Goal: Use online tool/utility: Use online tool/utility

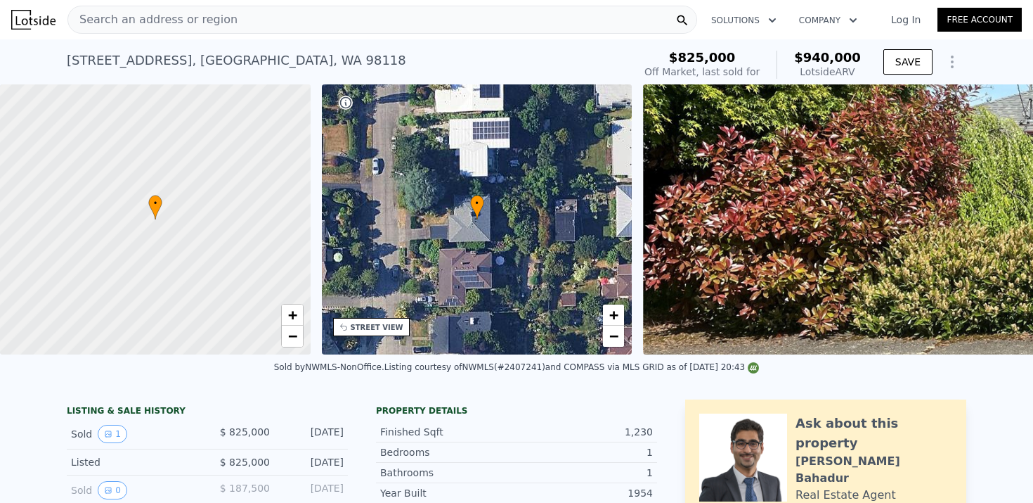
click at [955, 68] on icon "Show Options" at bounding box center [952, 61] width 17 height 17
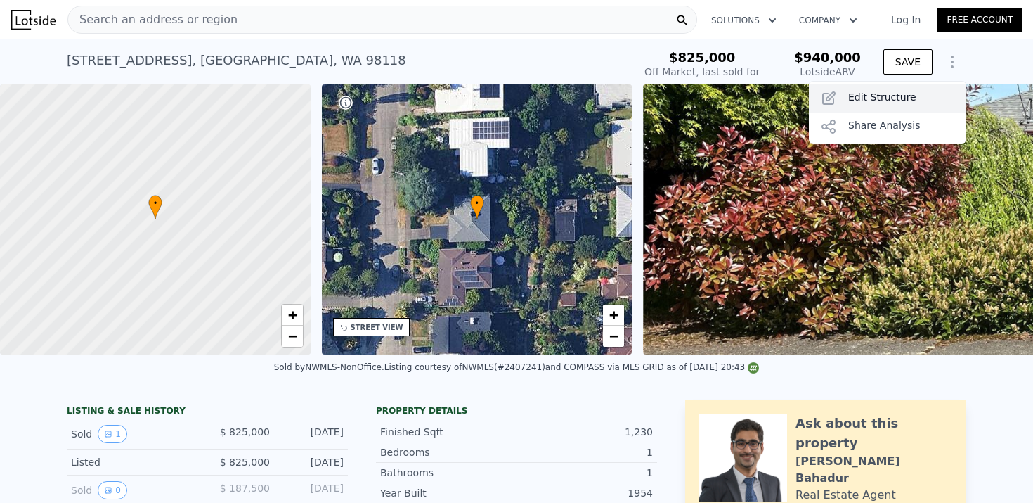
click at [916, 98] on div "Edit Structure" at bounding box center [887, 98] width 157 height 28
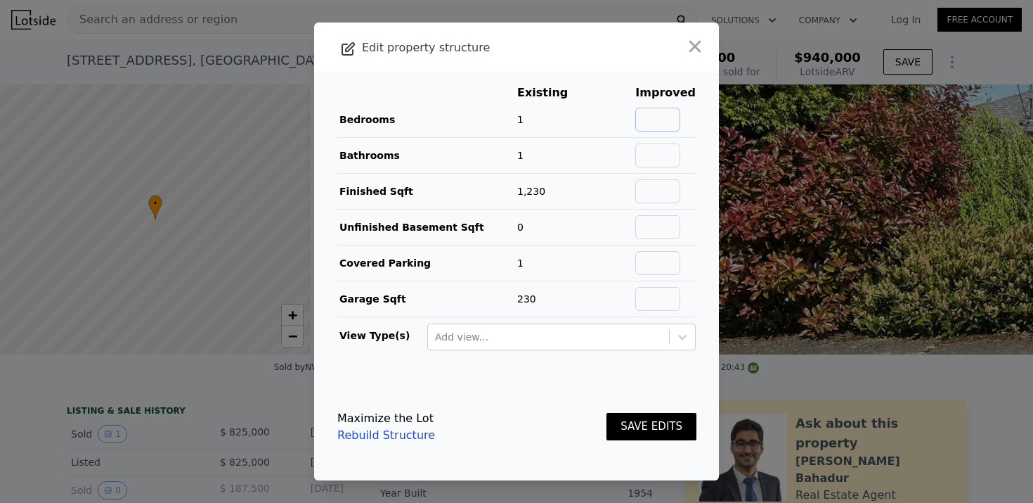
click at [673, 122] on input "text" at bounding box center [658, 120] width 45 height 24
type input "4"
click at [669, 148] on input "text" at bounding box center [658, 155] width 45 height 24
type input "2.75"
click at [674, 190] on input "text" at bounding box center [658, 191] width 45 height 24
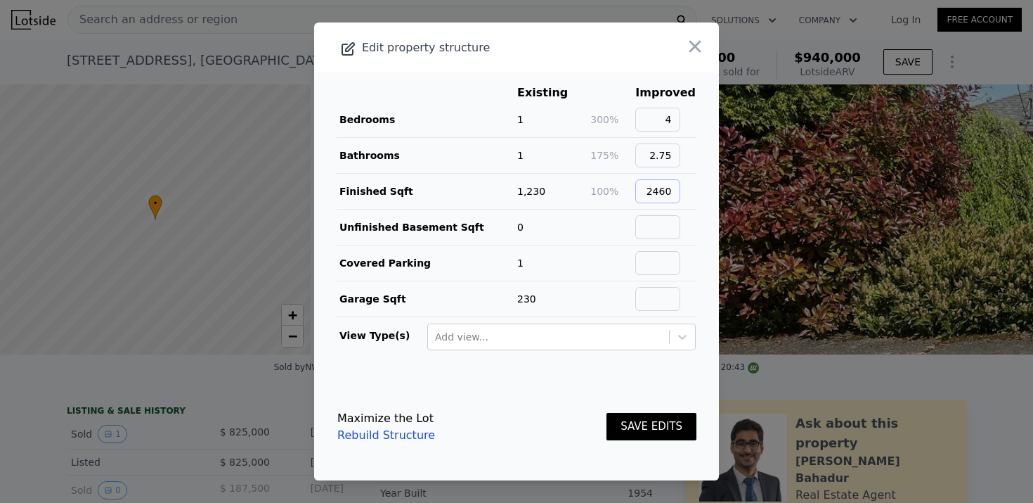
type input "2460"
click at [680, 226] on input "text" at bounding box center [658, 227] width 45 height 24
type input "0"
click at [680, 262] on input "text" at bounding box center [658, 263] width 45 height 24
type input "1"
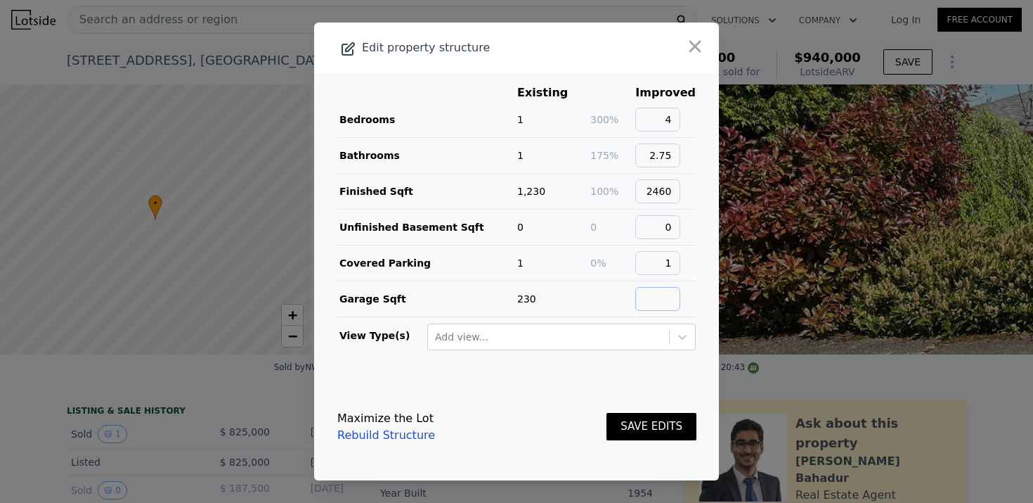
click at [680, 295] on input "text" at bounding box center [658, 299] width 45 height 24
type input "230"
click at [607, 337] on div at bounding box center [548, 336] width 227 height 17
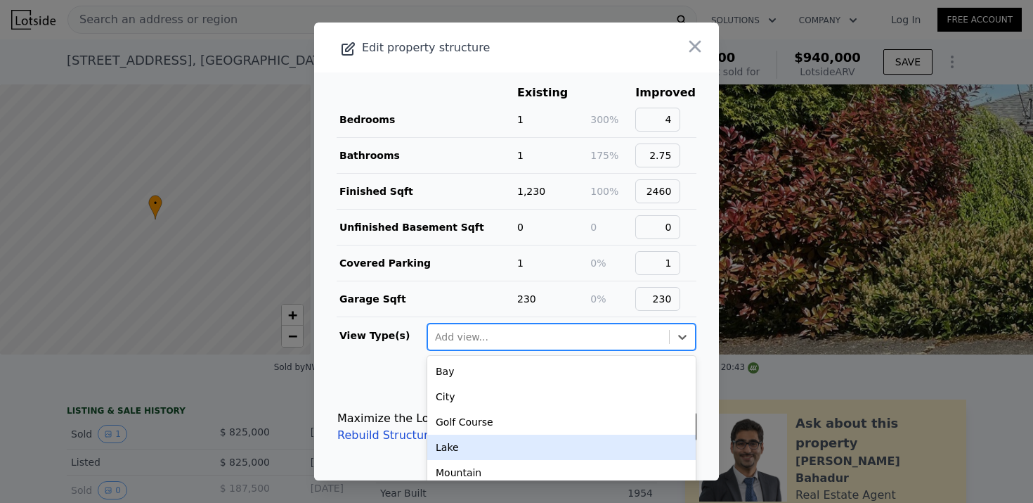
click at [550, 446] on div "Lake" at bounding box center [561, 446] width 269 height 25
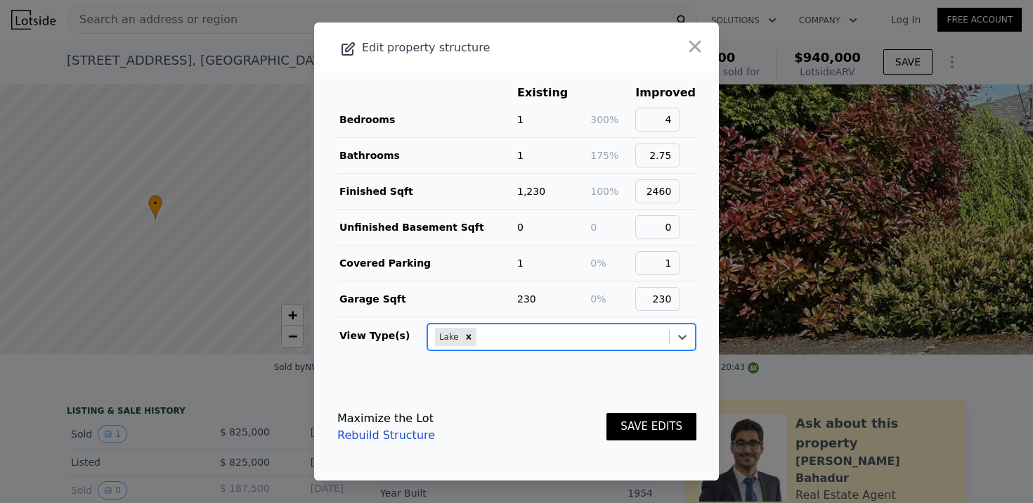
click at [662, 425] on button "SAVE EDITS" at bounding box center [652, 426] width 90 height 27
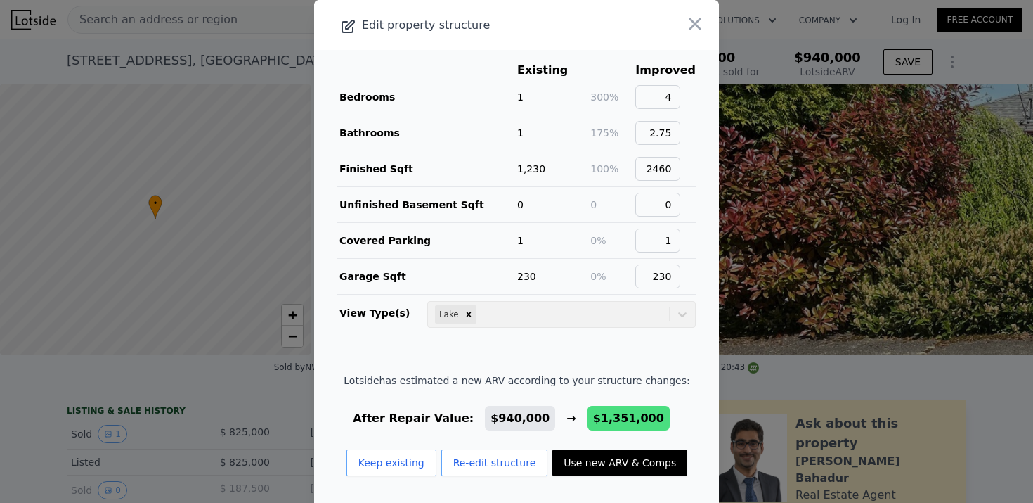
click at [629, 466] on button "Use new ARV & Comps" at bounding box center [620, 462] width 135 height 27
type input "3"
type input "5"
type input "1.75"
type input "3"
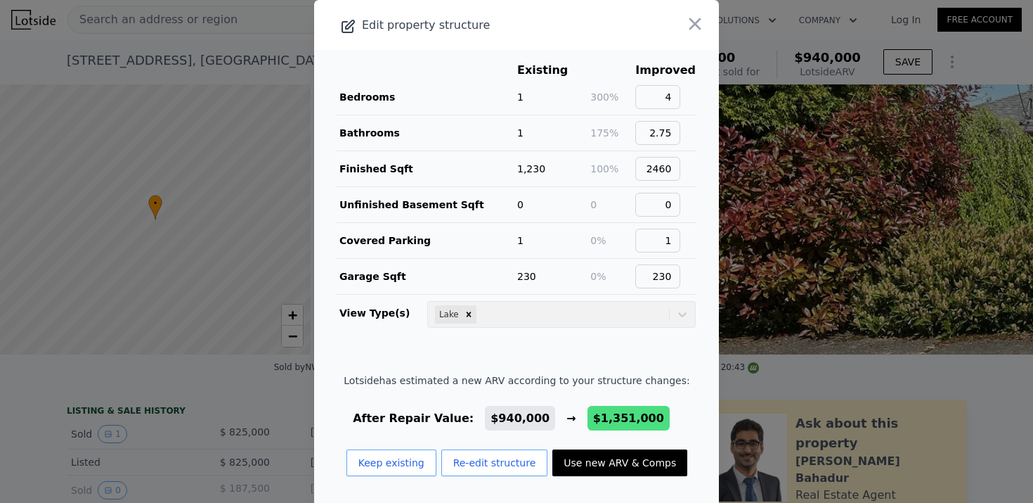
type input "1800"
type input "2627"
type input "3427"
type input "8631"
type input "$ 1,351,000"
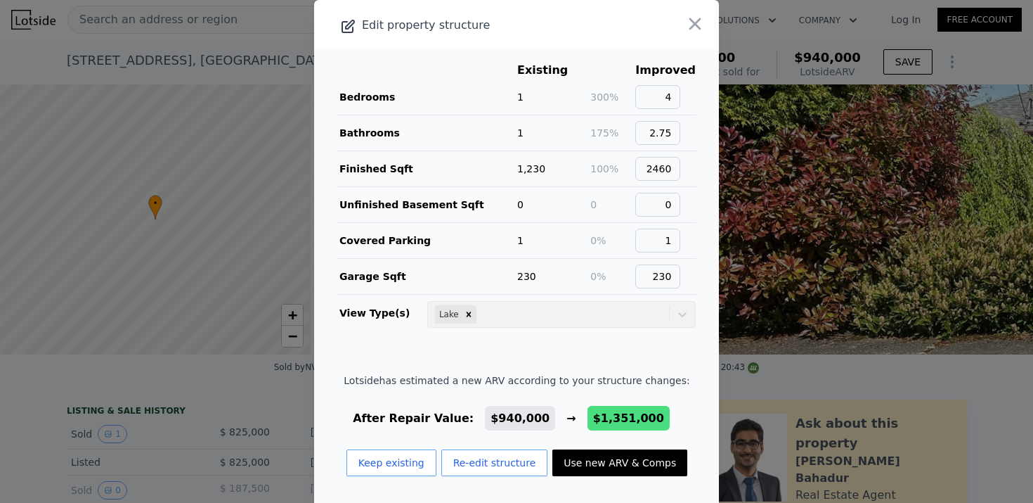
type input "$ 365,723"
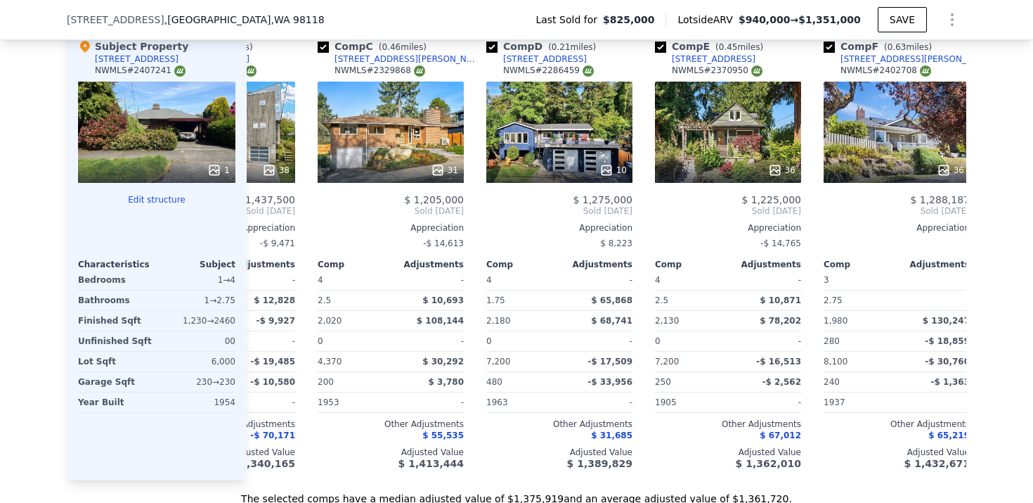
scroll to position [0, 221]
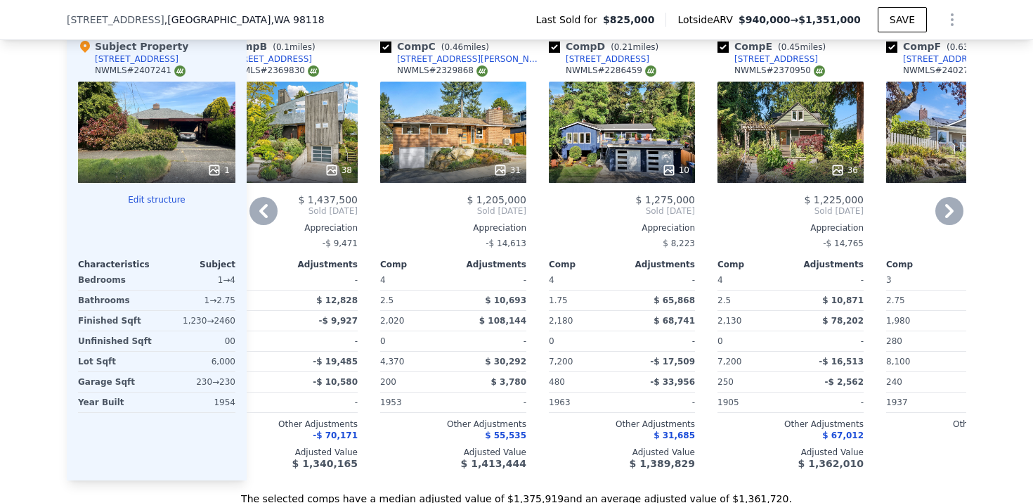
click at [452, 60] on div "[STREET_ADDRESS][PERSON_NAME]" at bounding box center [470, 58] width 146 height 11
type input "2"
type input "4"
type input "1"
type input "2"
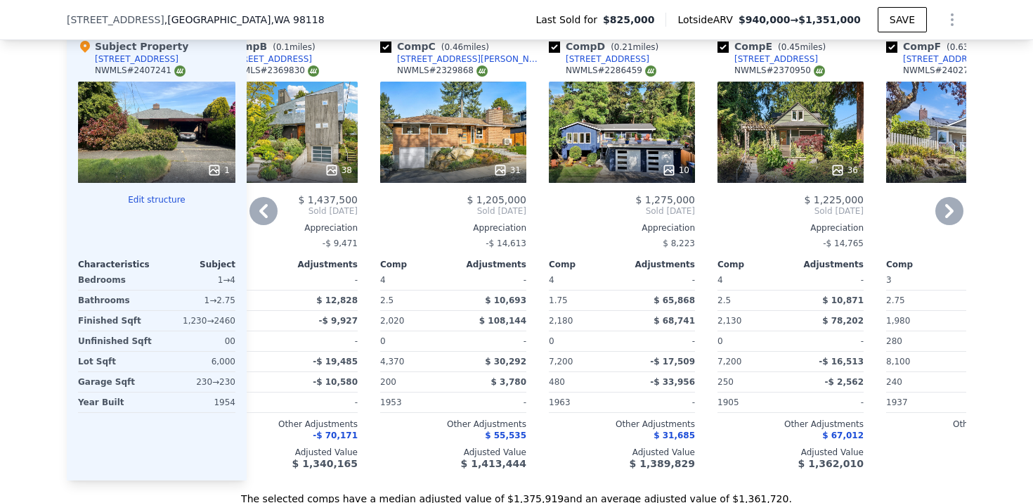
type input "920"
type input "1720"
type input "3486"
type input "9600"
type input "$ 940,000"
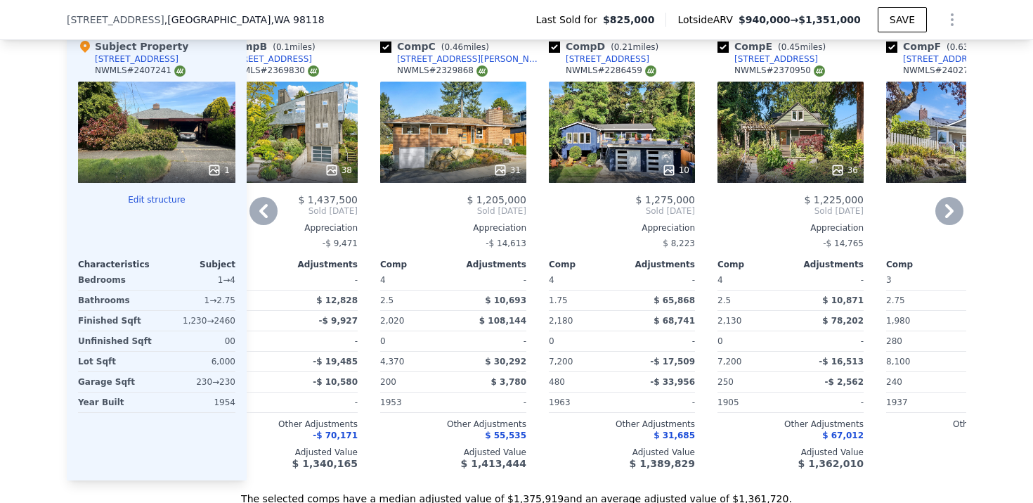
type input "-$ 15,220"
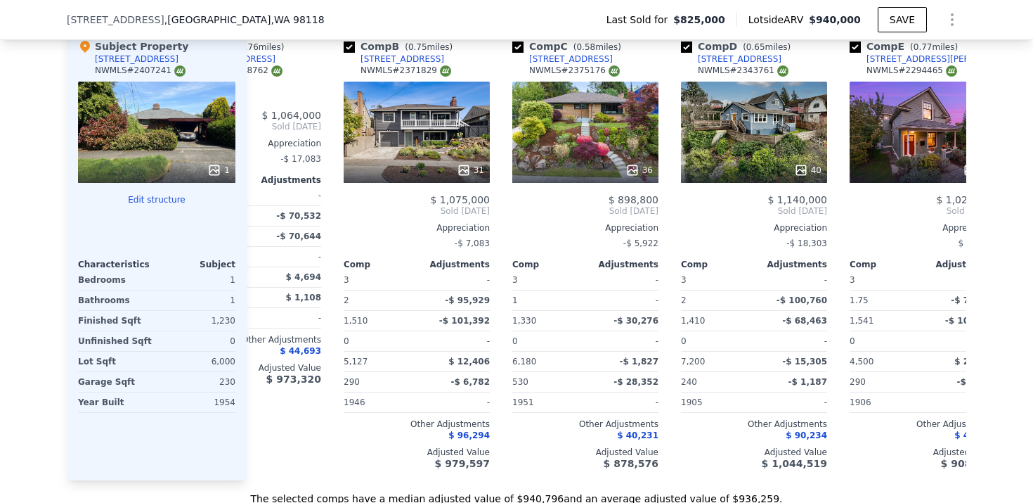
scroll to position [0, 0]
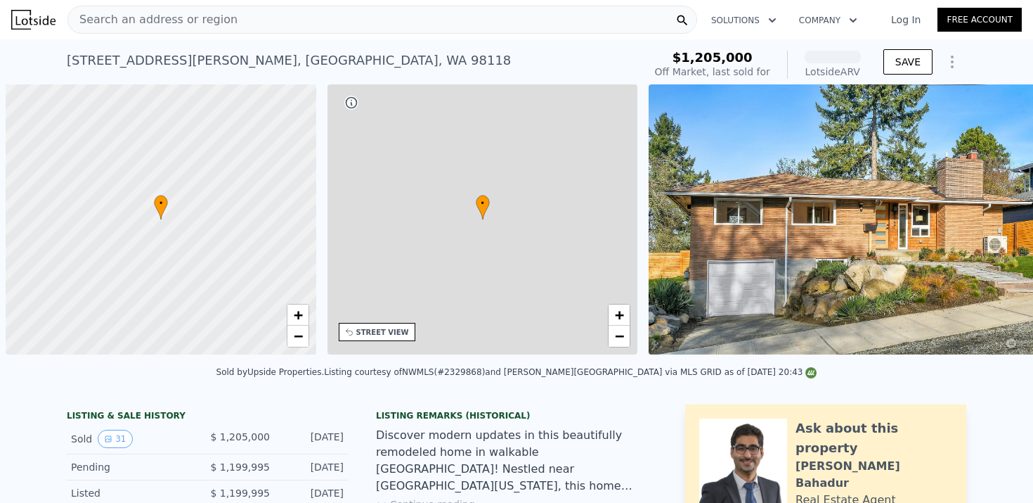
scroll to position [0, 6]
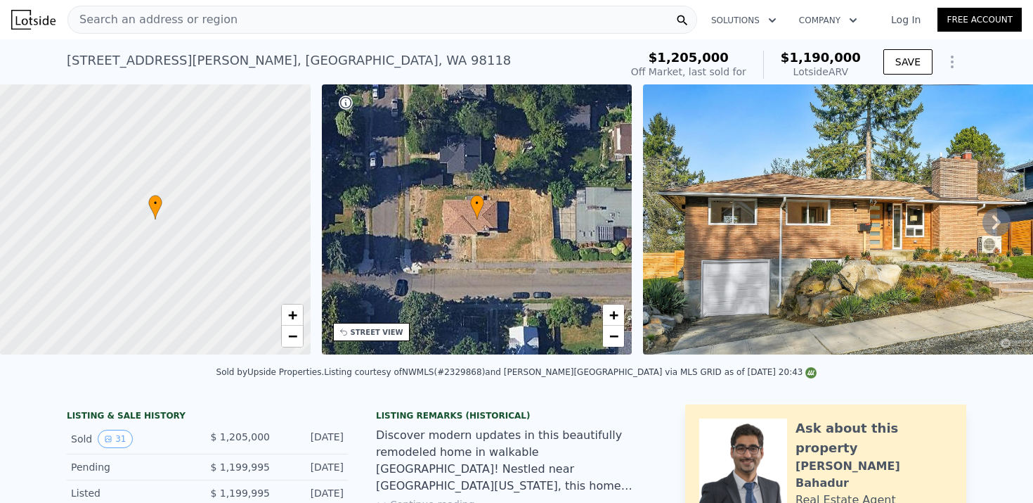
click at [1000, 230] on icon at bounding box center [997, 222] width 28 height 28
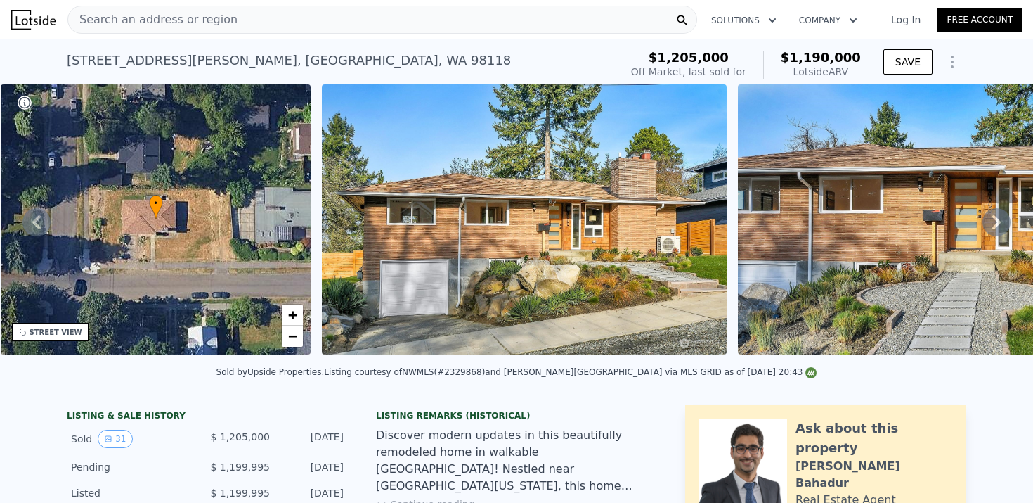
click at [998, 227] on icon at bounding box center [997, 222] width 28 height 28
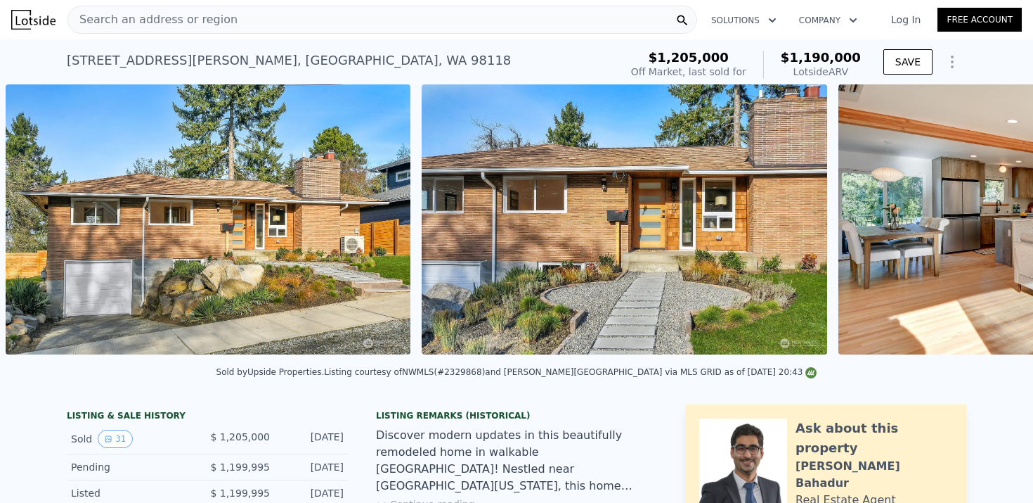
click at [997, 227] on div "• + − • + − STREET VIEW Loading... SATELLITE VIEW" at bounding box center [516, 221] width 1033 height 275
click at [992, 220] on icon at bounding box center [997, 222] width 28 height 28
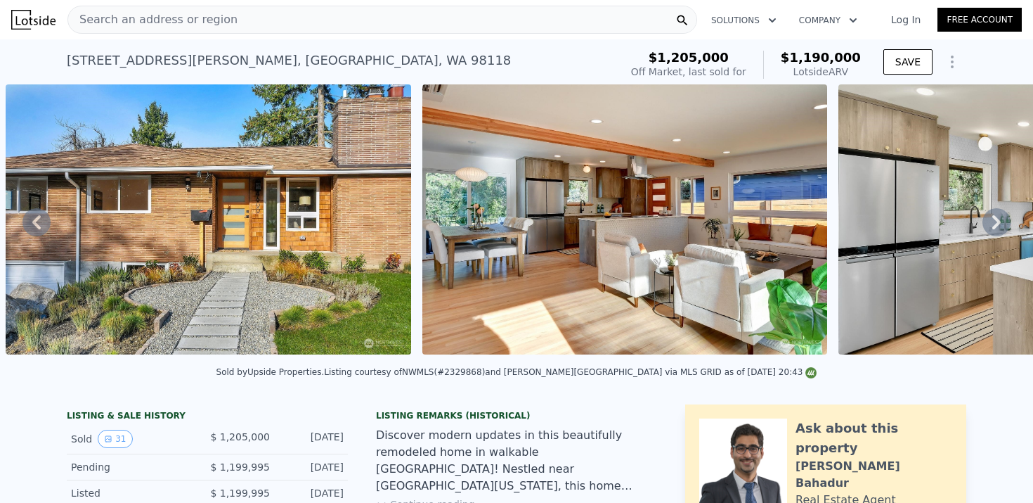
click at [992, 220] on icon at bounding box center [997, 222] width 28 height 28
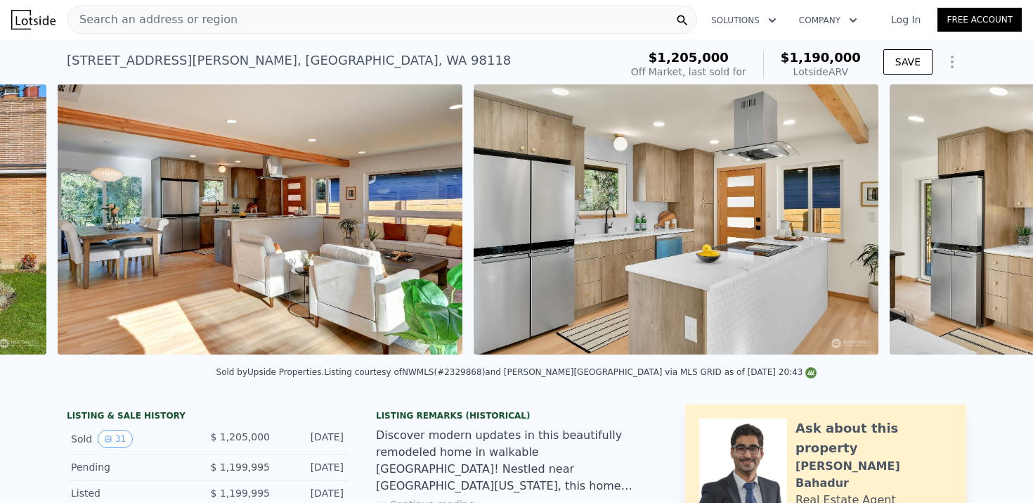
scroll to position [0, 1476]
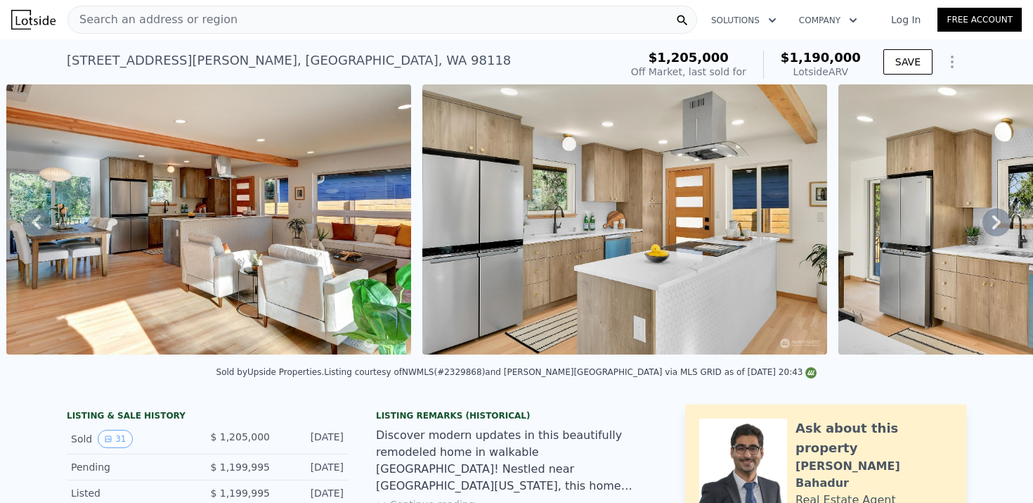
click at [992, 220] on icon at bounding box center [997, 222] width 28 height 28
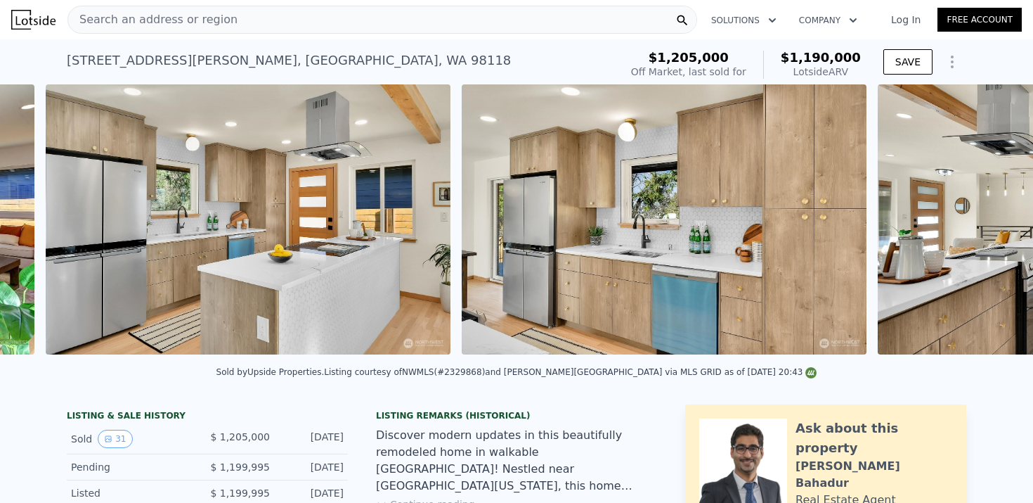
scroll to position [0, 1892]
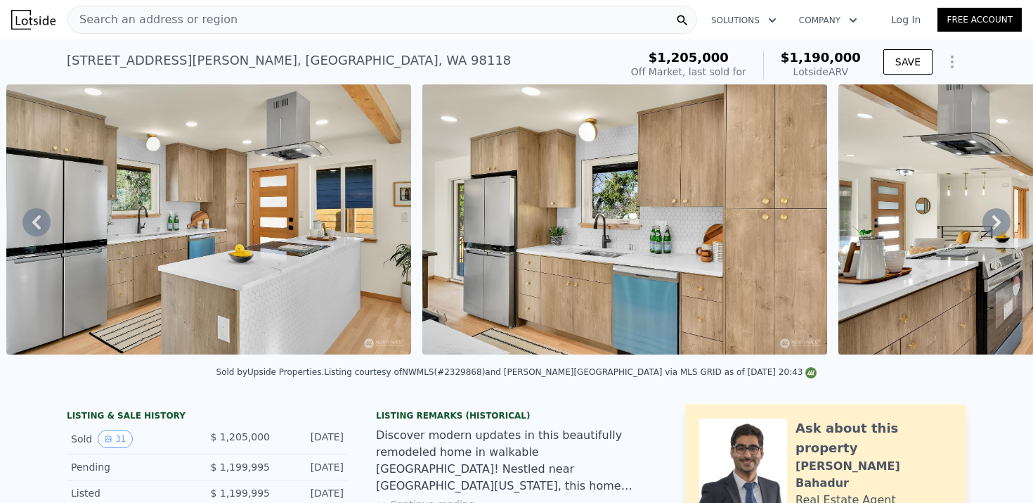
click at [992, 220] on div "• + − • + − STREET VIEW Loading... SATELLITE VIEW" at bounding box center [516, 221] width 1033 height 275
click at [993, 219] on icon at bounding box center [997, 222] width 28 height 28
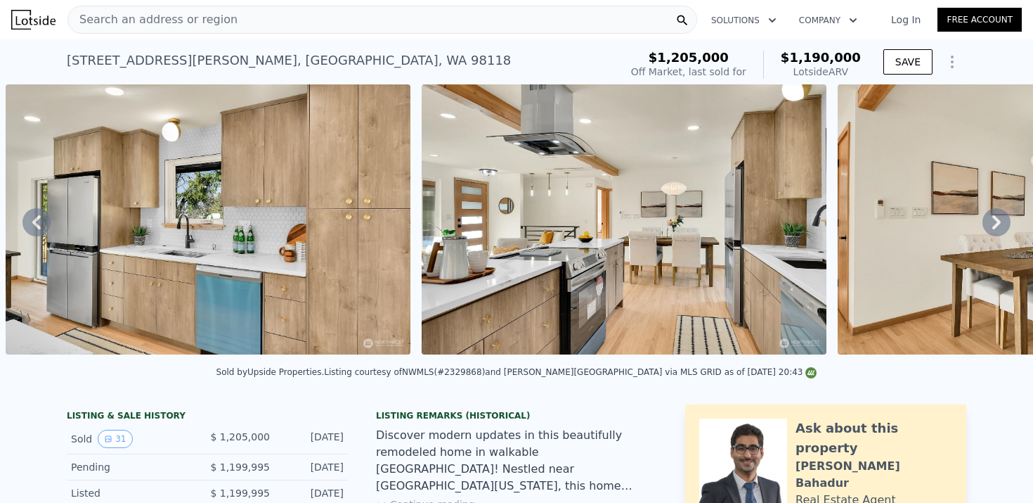
click at [995, 222] on icon at bounding box center [997, 222] width 28 height 28
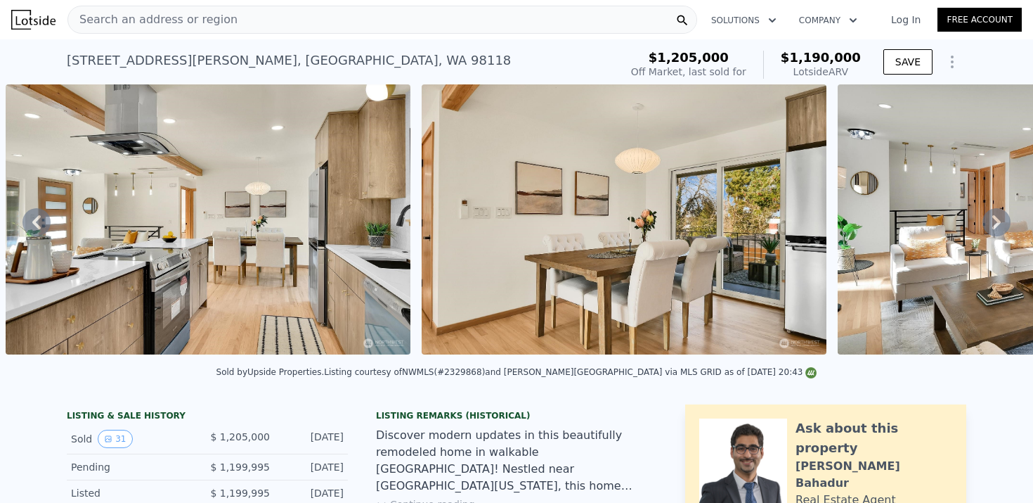
click at [995, 222] on icon at bounding box center [997, 222] width 28 height 28
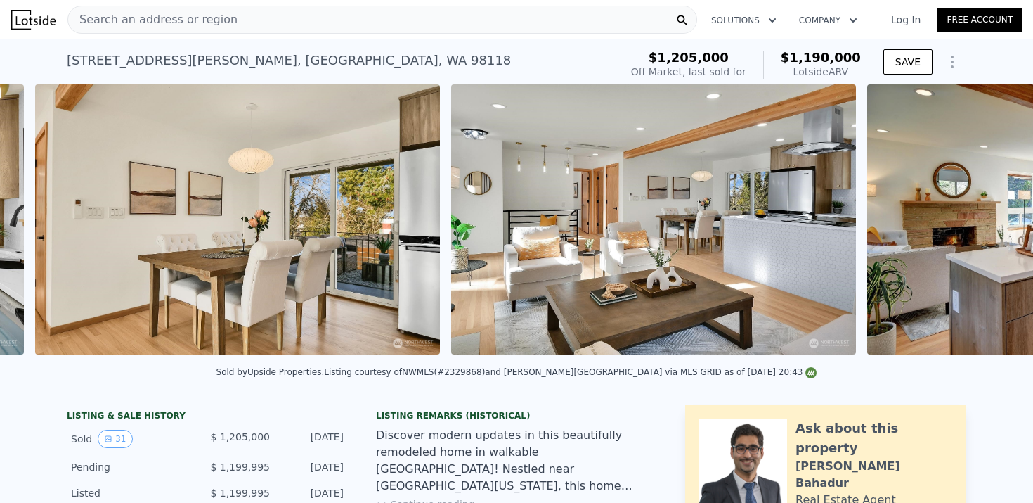
scroll to position [0, 3141]
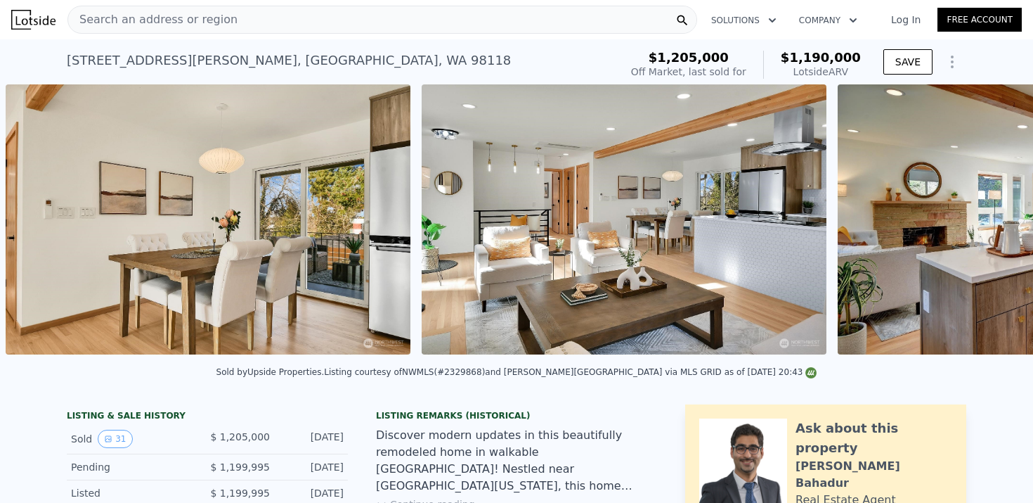
click at [995, 222] on img at bounding box center [1040, 219] width 405 height 270
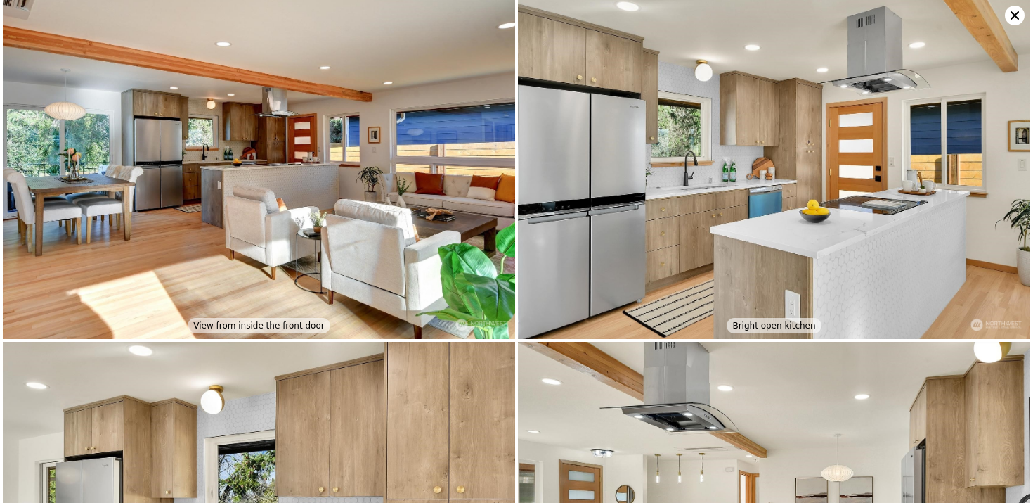
scroll to position [344, 0]
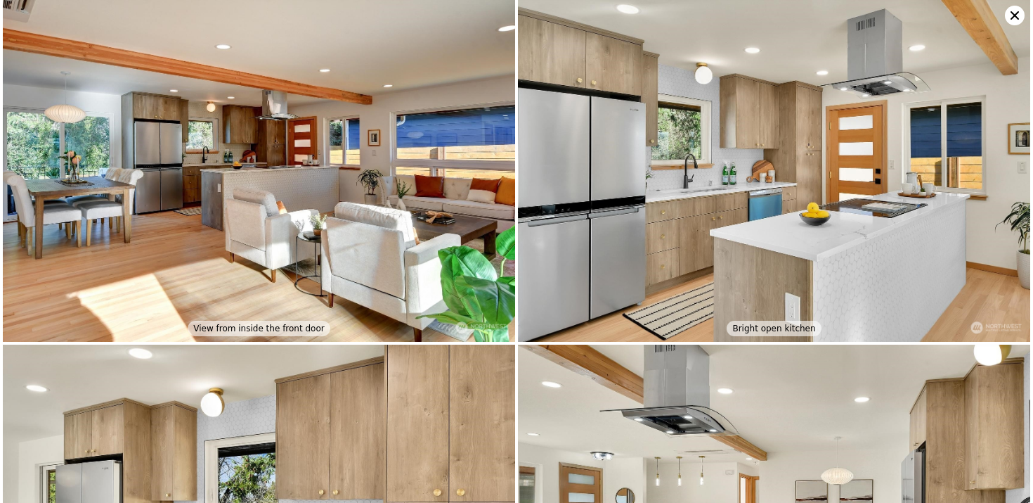
click at [1014, 15] on icon at bounding box center [1015, 15] width 8 height 8
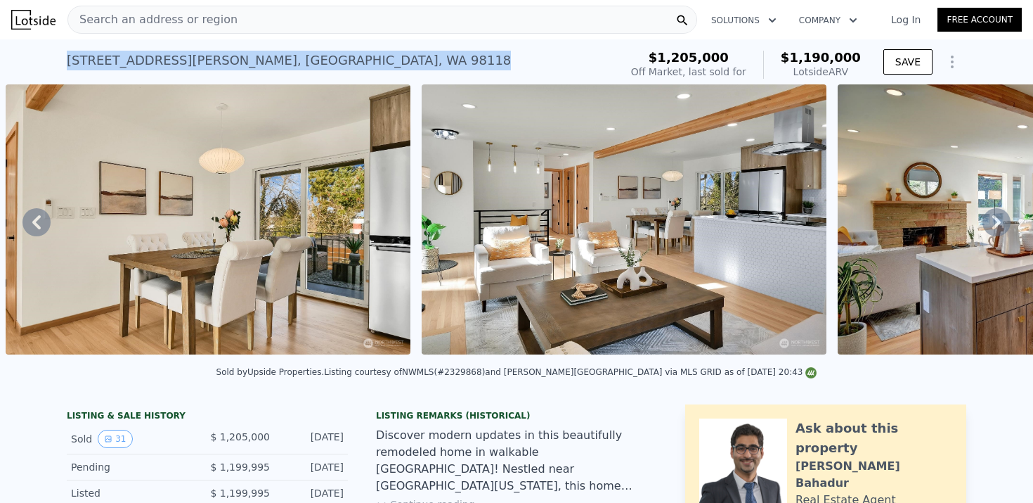
drag, startPoint x: 67, startPoint y: 57, endPoint x: 293, endPoint y: 66, distance: 225.8
click at [293, 66] on div "4600 S Angeline St , Seattle , WA 98118 Sold Mar 2025 for $1.205m (~ARV $1.190m…" at bounding box center [341, 64] width 548 height 39
copy div "4600 S Angeline St , Seattle , WA 98118"
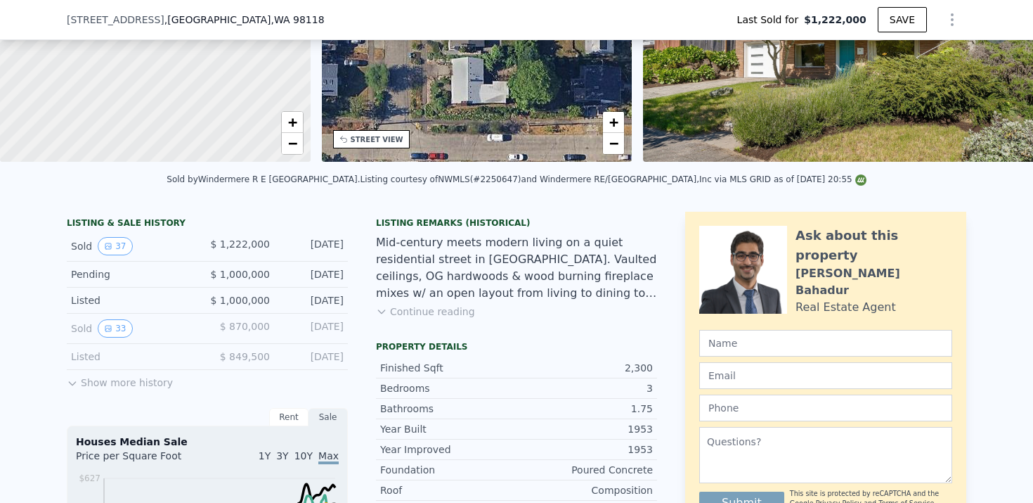
scroll to position [57, 0]
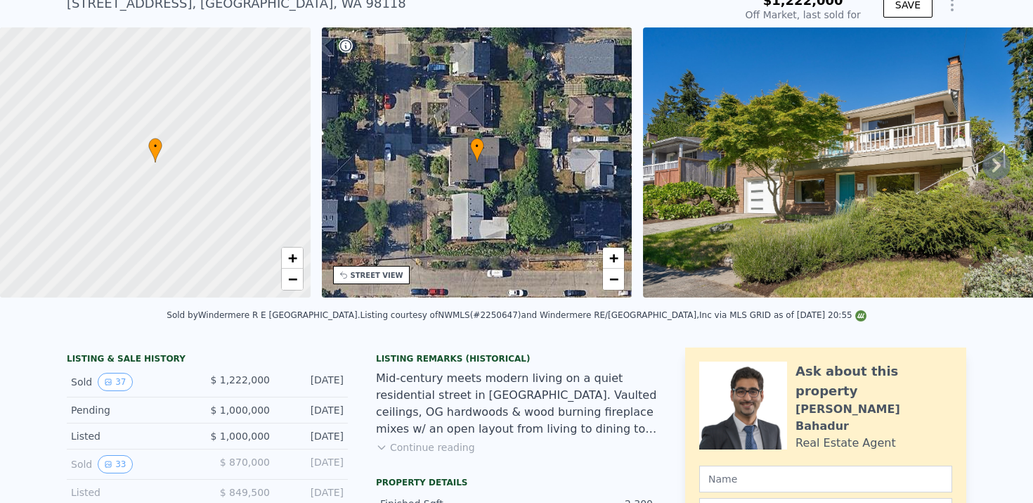
click at [1002, 172] on icon at bounding box center [997, 165] width 28 height 28
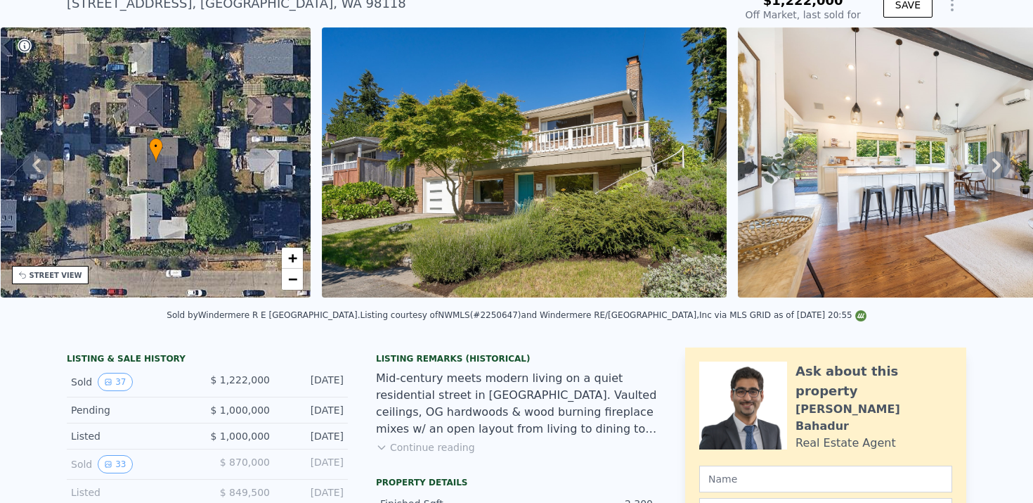
click at [1001, 172] on icon at bounding box center [997, 165] width 28 height 28
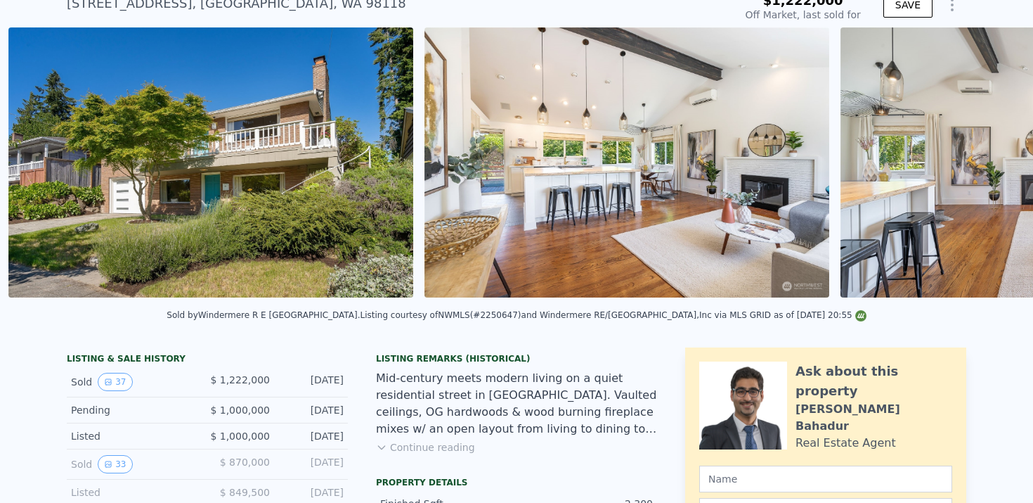
scroll to position [0, 643]
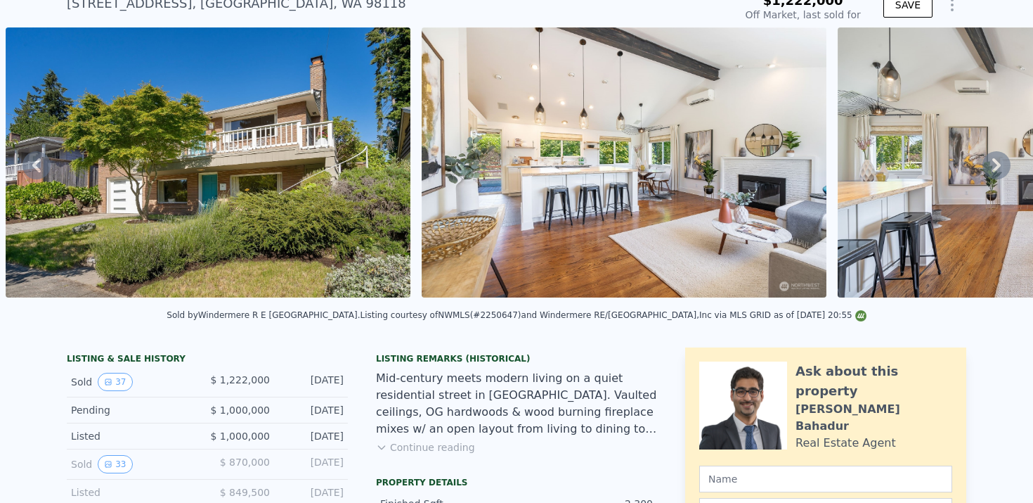
click at [999, 169] on icon at bounding box center [997, 165] width 28 height 28
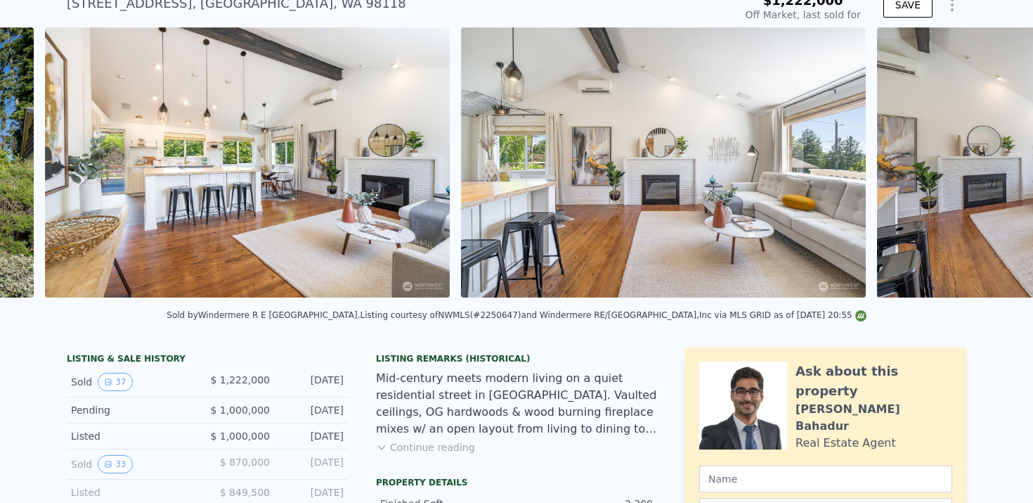
scroll to position [0, 1059]
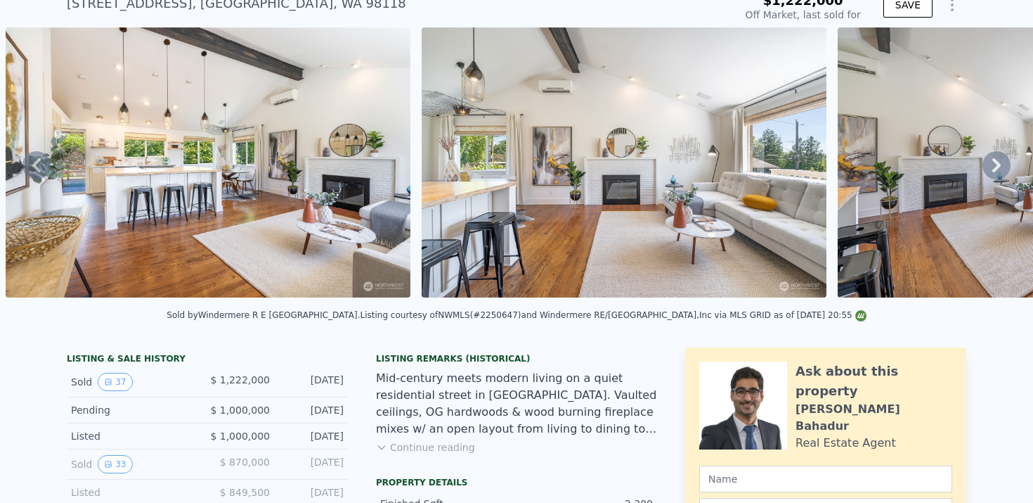
click at [999, 169] on icon at bounding box center [997, 165] width 28 height 28
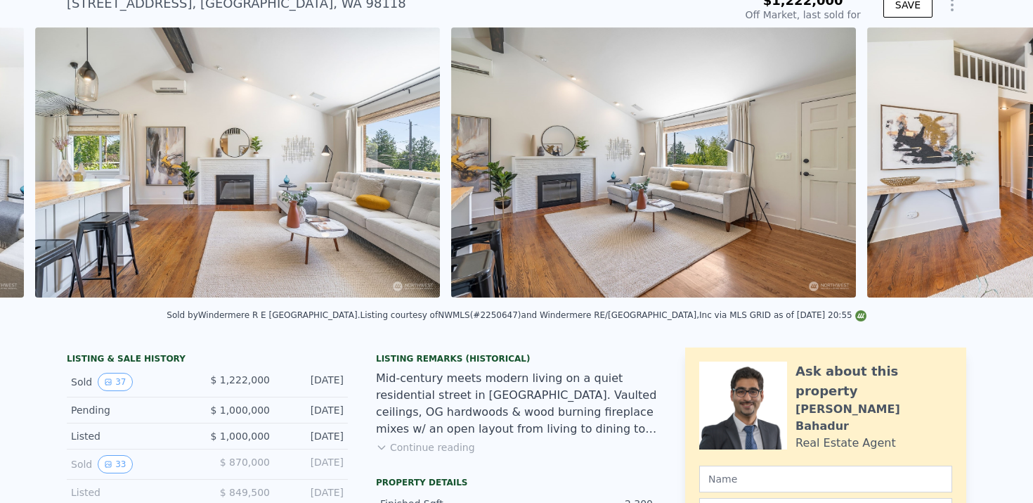
scroll to position [0, 1476]
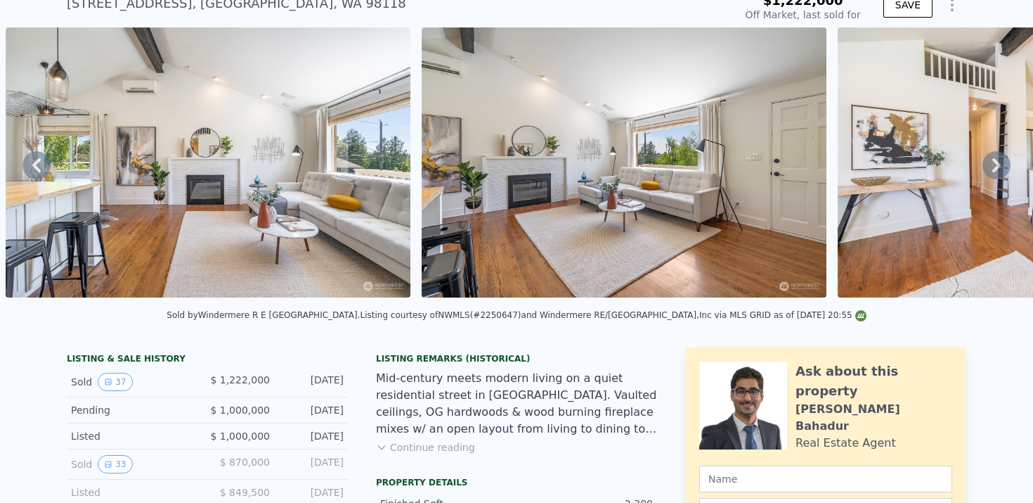
click at [991, 167] on icon at bounding box center [997, 165] width 28 height 28
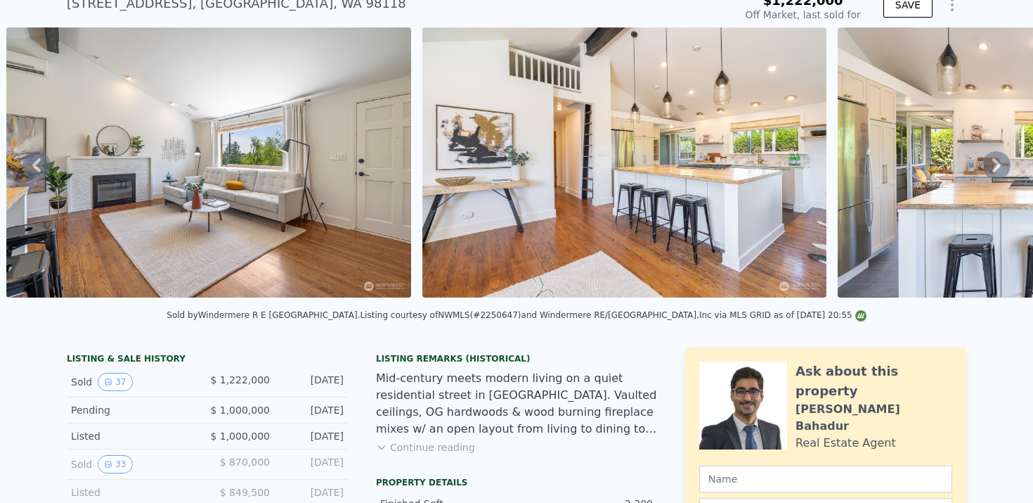
click at [991, 167] on icon at bounding box center [997, 165] width 28 height 28
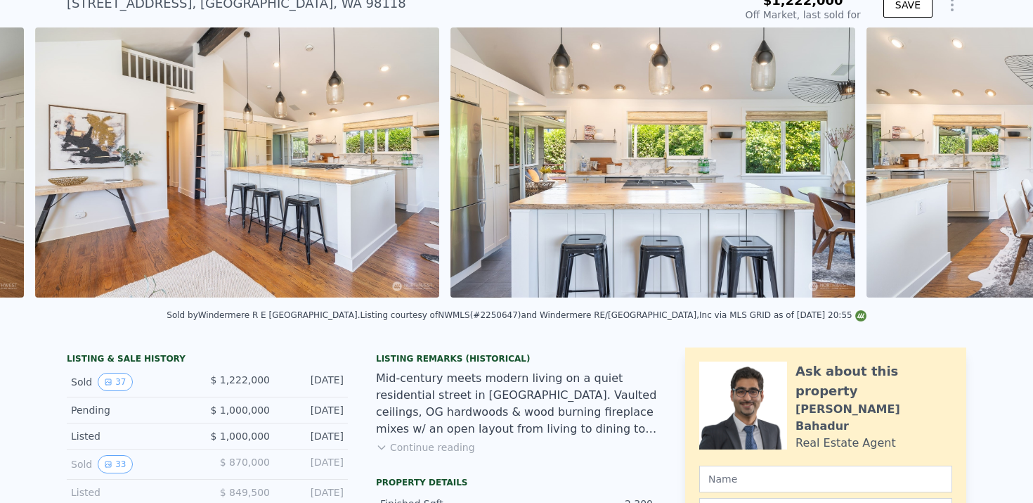
scroll to position [0, 2307]
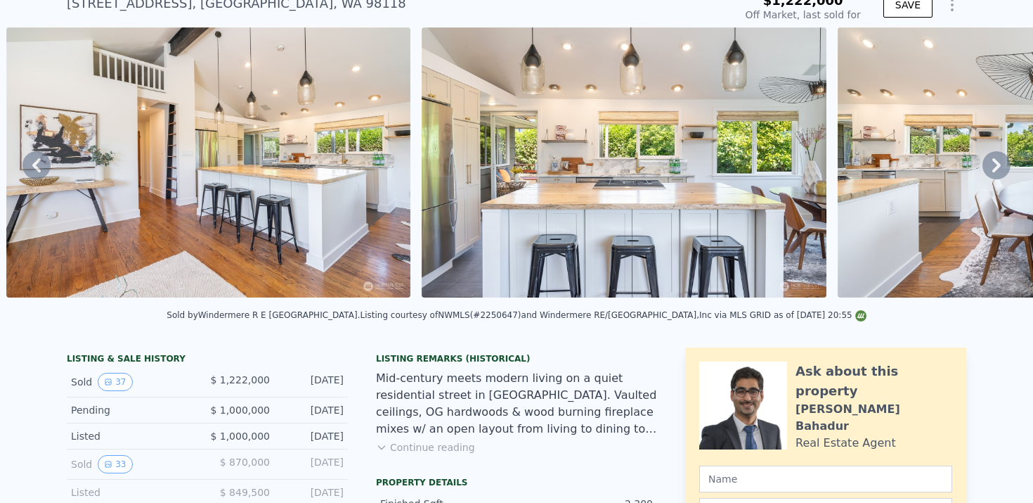
click at [991, 167] on icon at bounding box center [997, 165] width 28 height 28
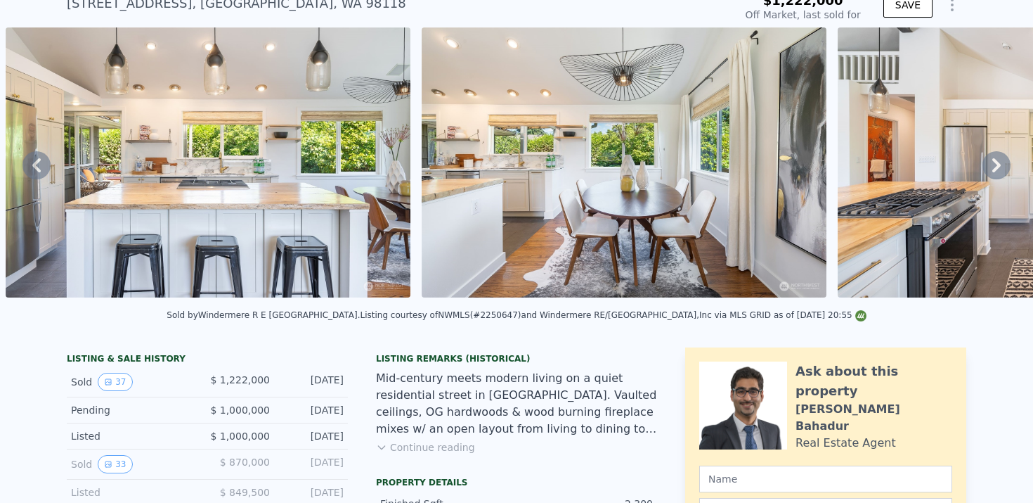
click at [991, 167] on icon at bounding box center [997, 165] width 28 height 28
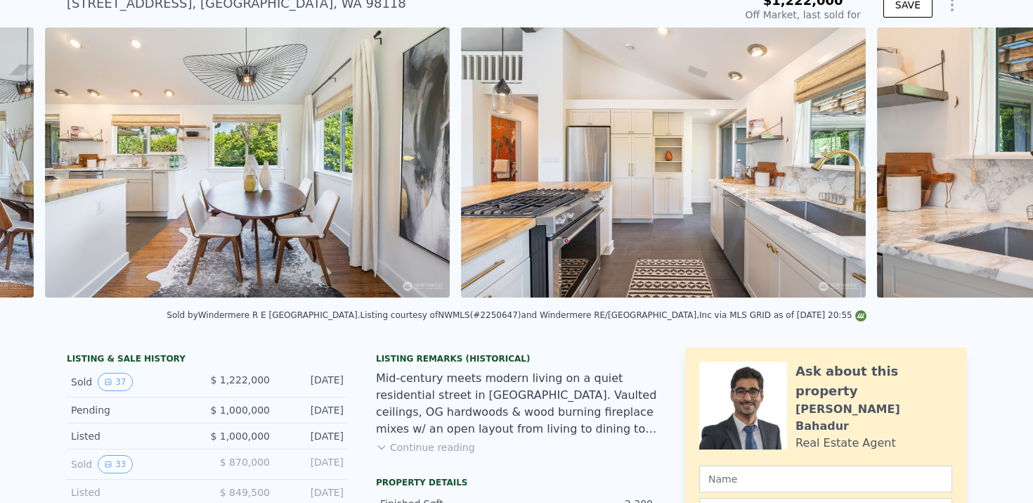
scroll to position [0, 3140]
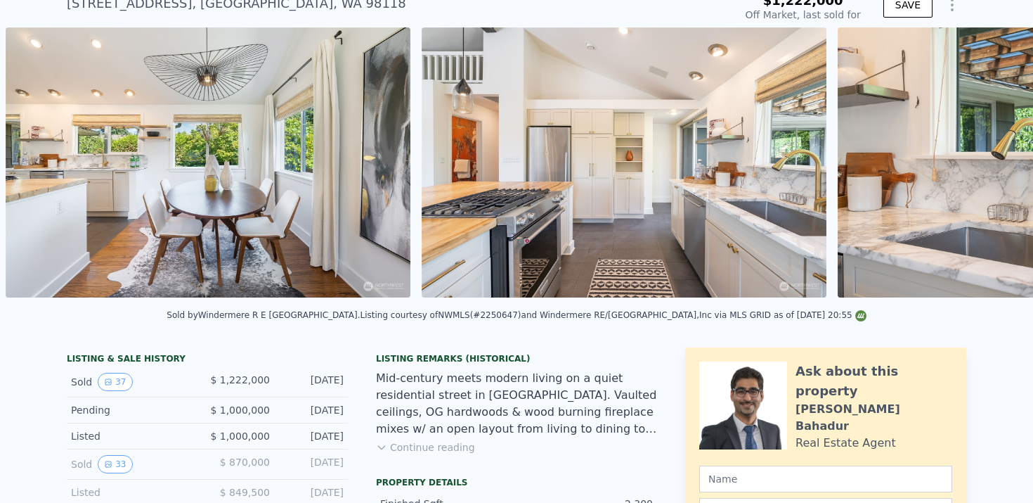
click at [991, 167] on div "• + − • + − STREET VIEW Loading... SATELLITE VIEW" at bounding box center [516, 164] width 1033 height 275
click at [991, 162] on icon at bounding box center [997, 165] width 28 height 28
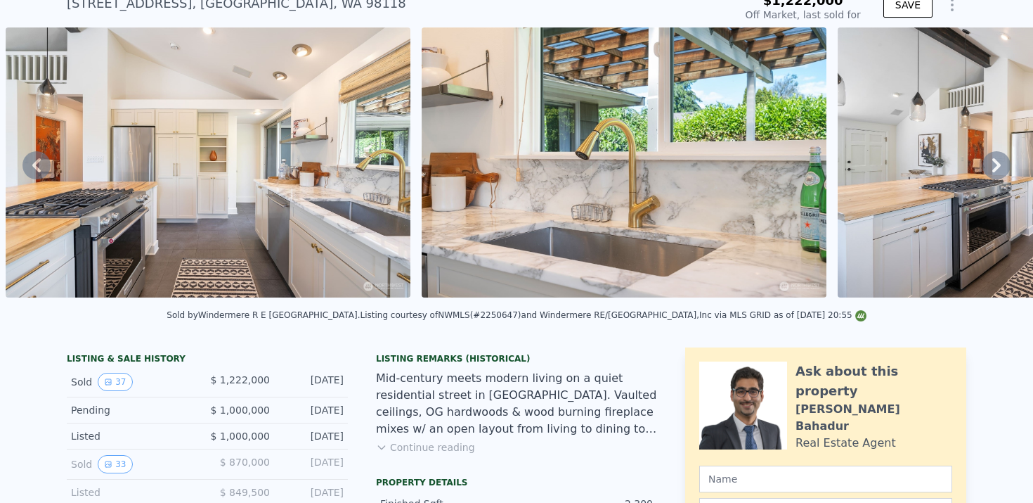
click at [991, 162] on icon at bounding box center [997, 165] width 28 height 28
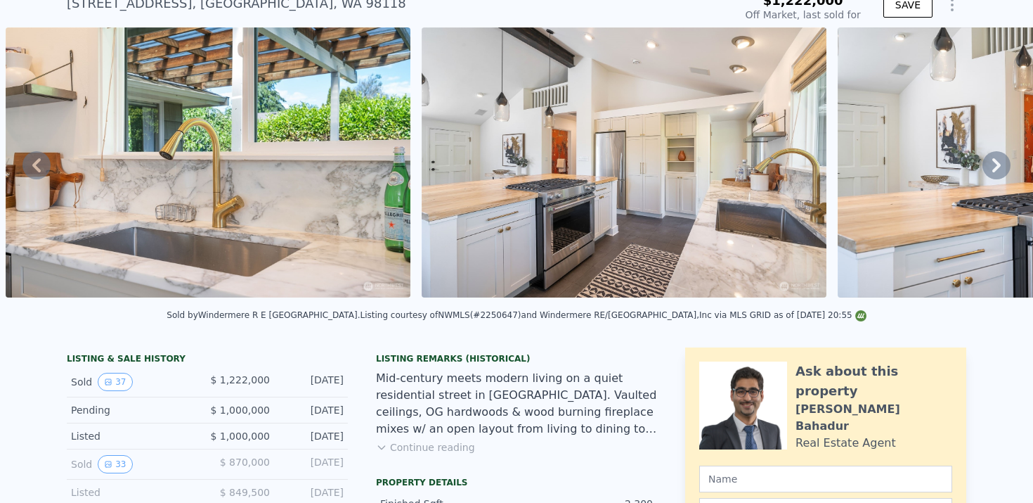
click at [991, 162] on icon at bounding box center [997, 165] width 28 height 28
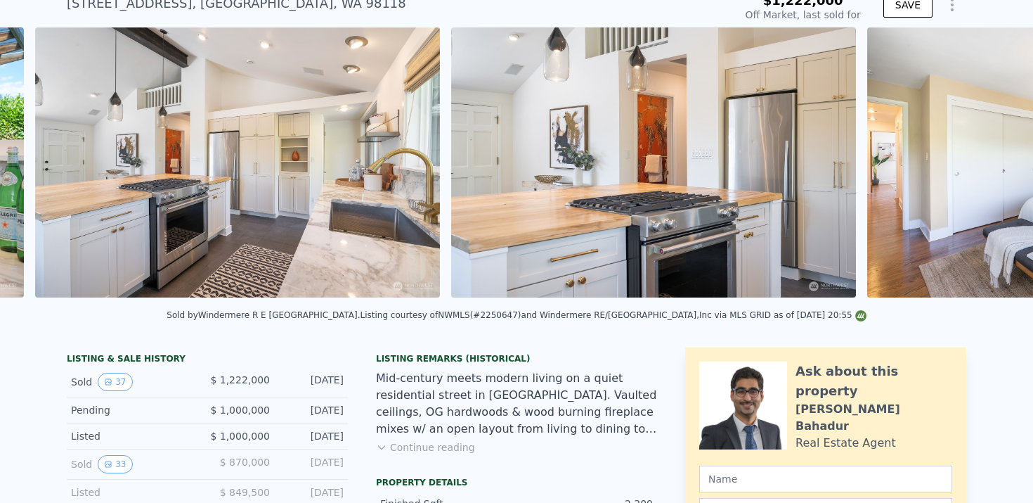
scroll to position [0, 4387]
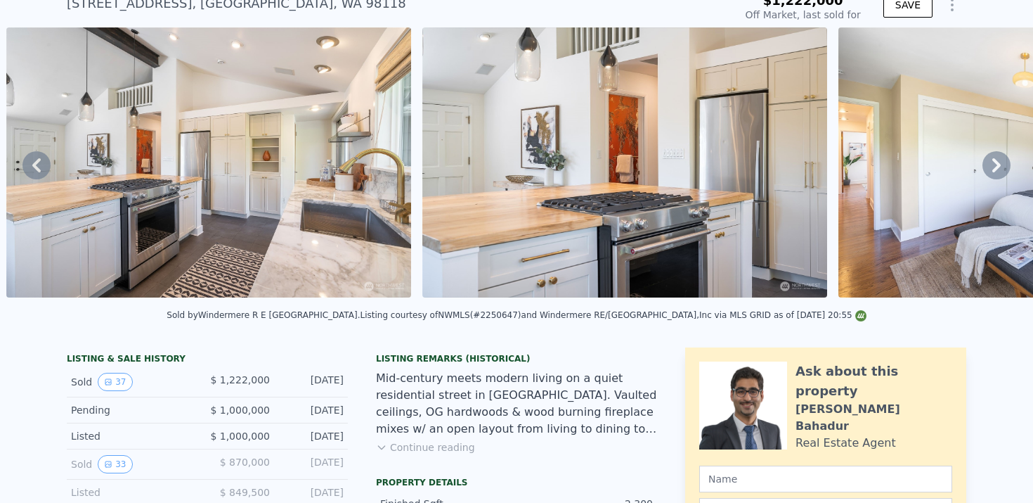
click at [991, 162] on icon at bounding box center [997, 165] width 28 height 28
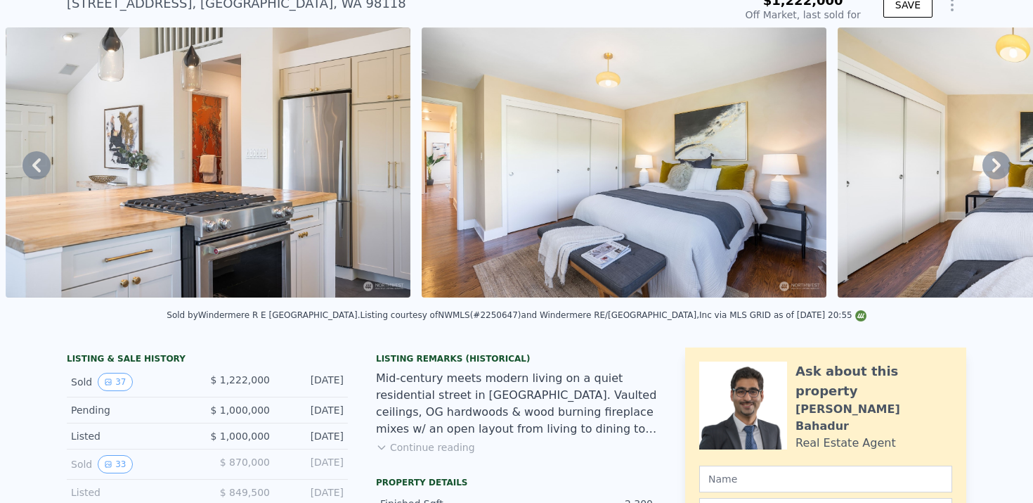
click at [991, 162] on icon at bounding box center [997, 165] width 28 height 28
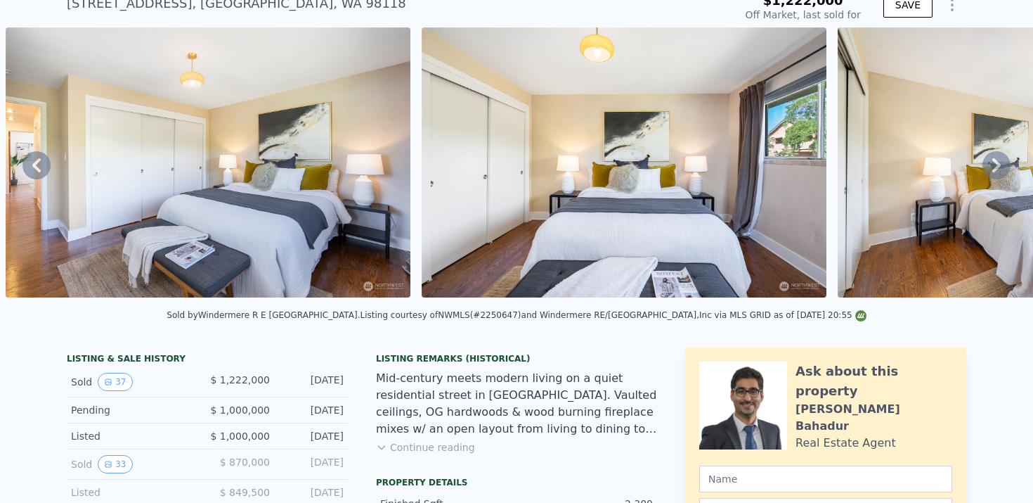
click at [991, 160] on icon at bounding box center [997, 165] width 28 height 28
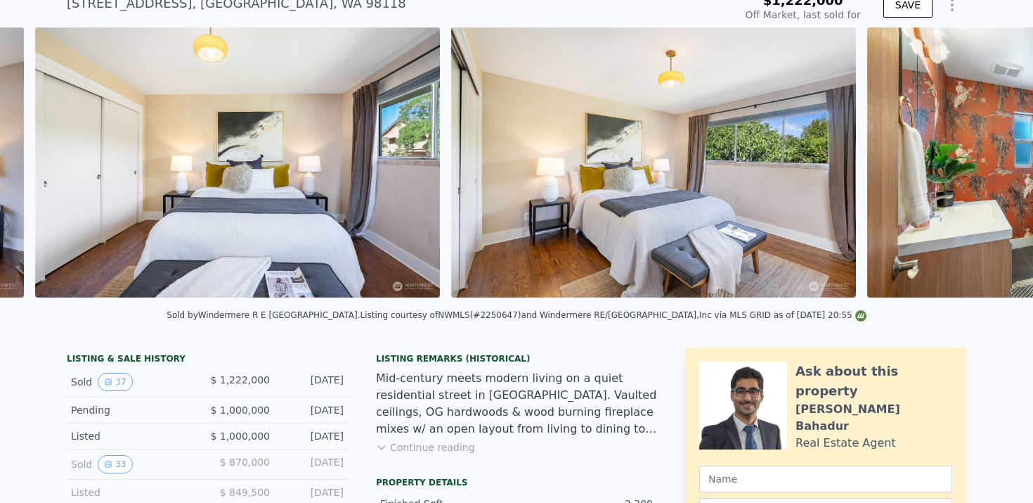
scroll to position [0, 5637]
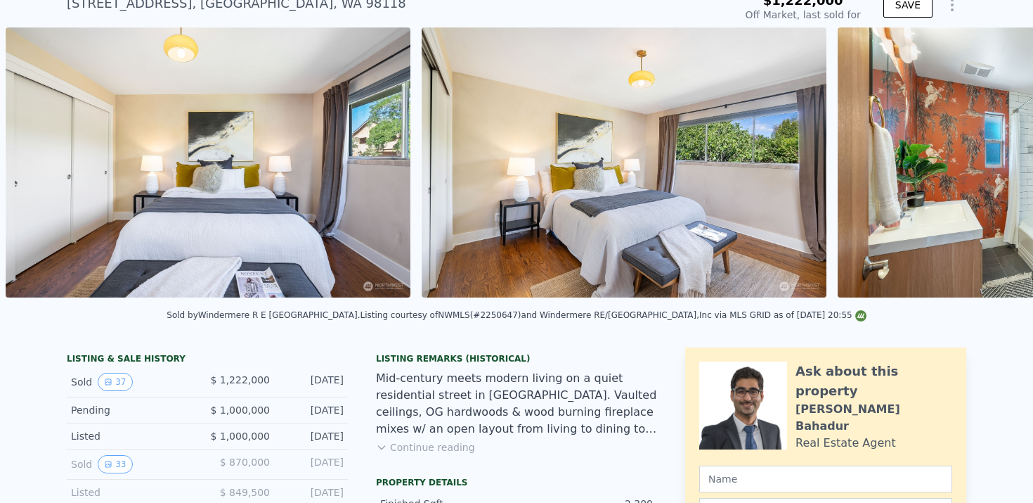
click at [991, 160] on div "• + − • + − STREET VIEW Loading... SATELLITE VIEW" at bounding box center [516, 164] width 1033 height 275
click at [994, 160] on icon at bounding box center [997, 165] width 8 height 14
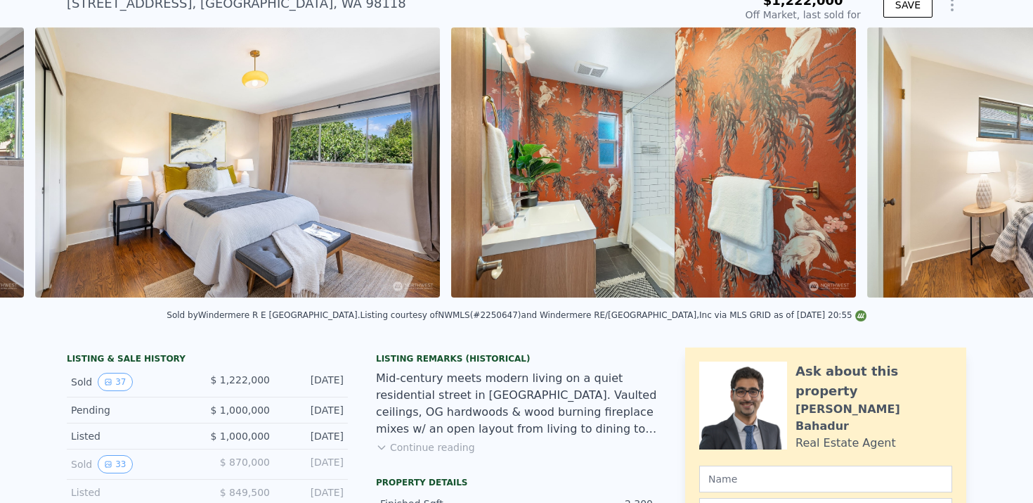
scroll to position [0, 6052]
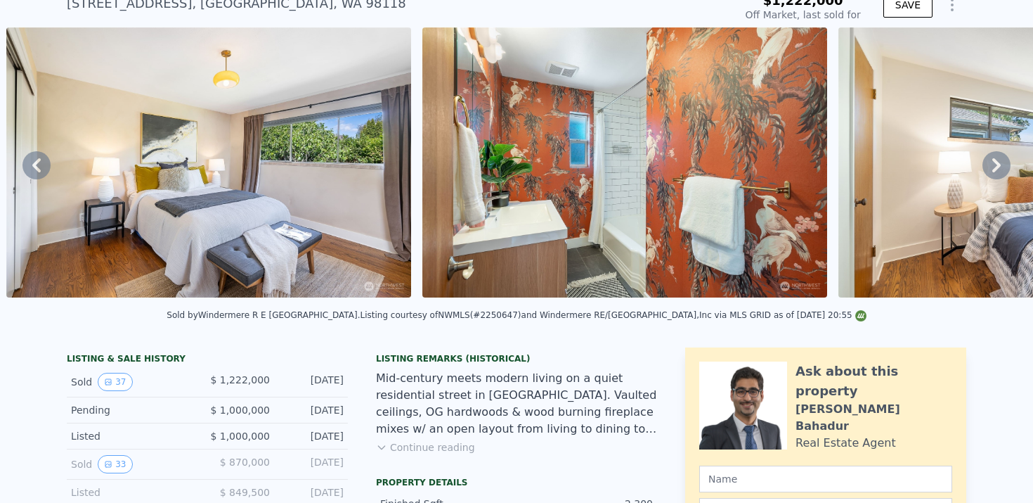
click at [994, 160] on icon at bounding box center [997, 165] width 8 height 14
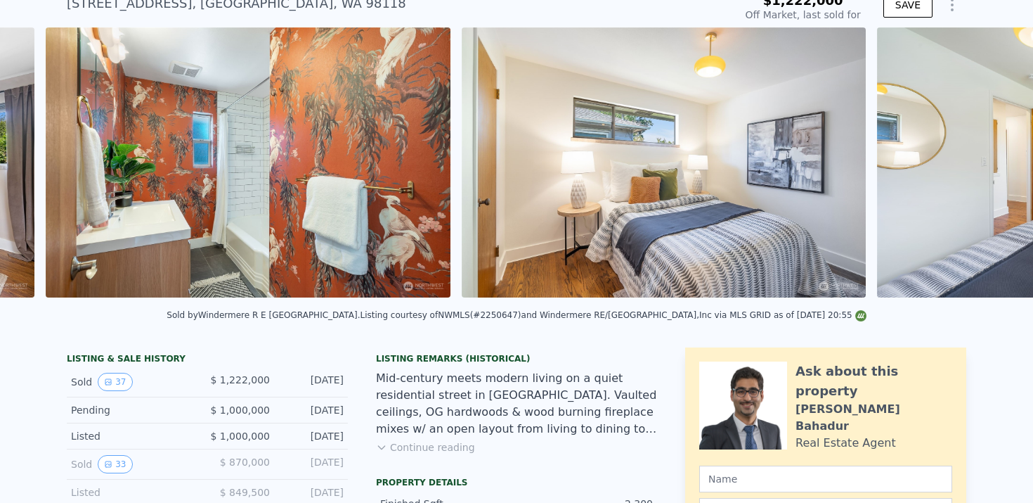
scroll to position [0, 6469]
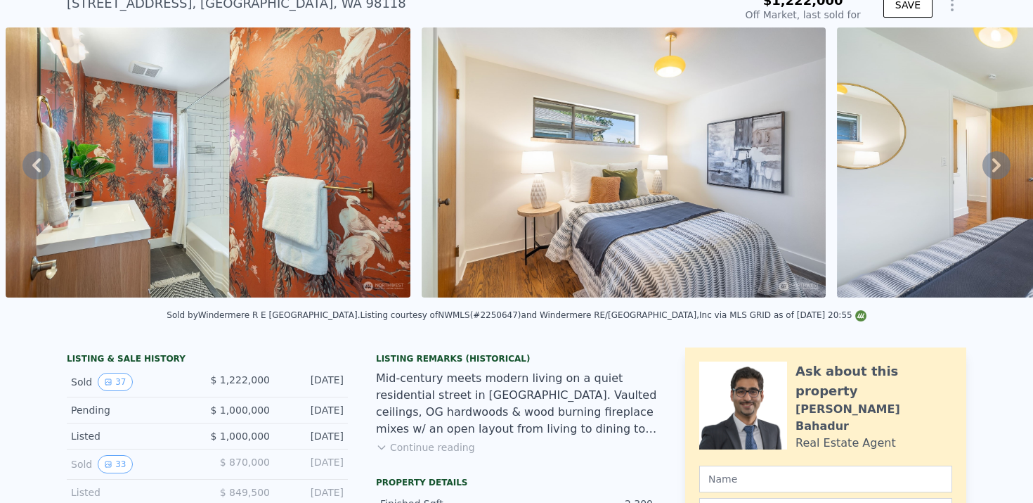
click at [994, 160] on div "• + − • + − STREET VIEW Loading... SATELLITE VIEW" at bounding box center [516, 164] width 1033 height 275
click at [994, 160] on icon at bounding box center [997, 165] width 8 height 14
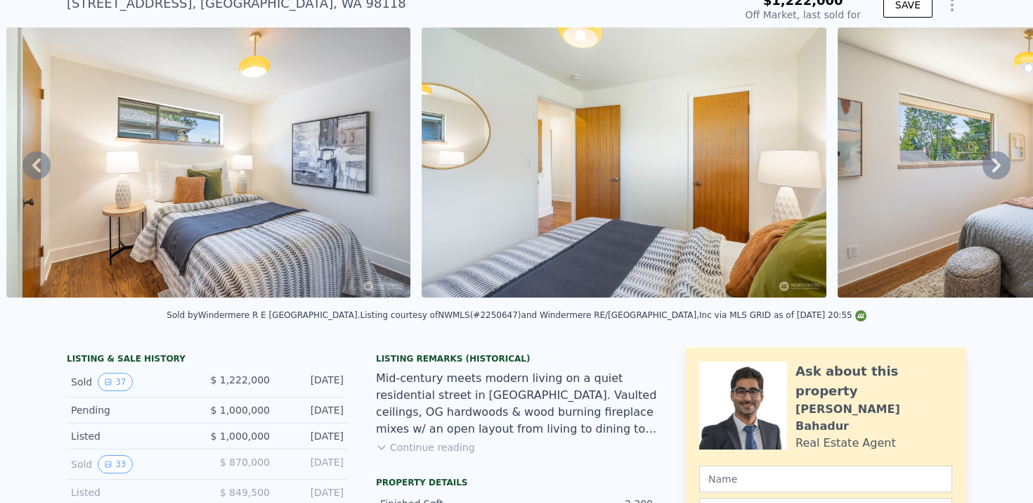
click at [995, 161] on div "• + − • + − STREET VIEW Loading... SATELLITE VIEW" at bounding box center [516, 164] width 1033 height 275
click at [995, 161] on icon at bounding box center [997, 165] width 8 height 14
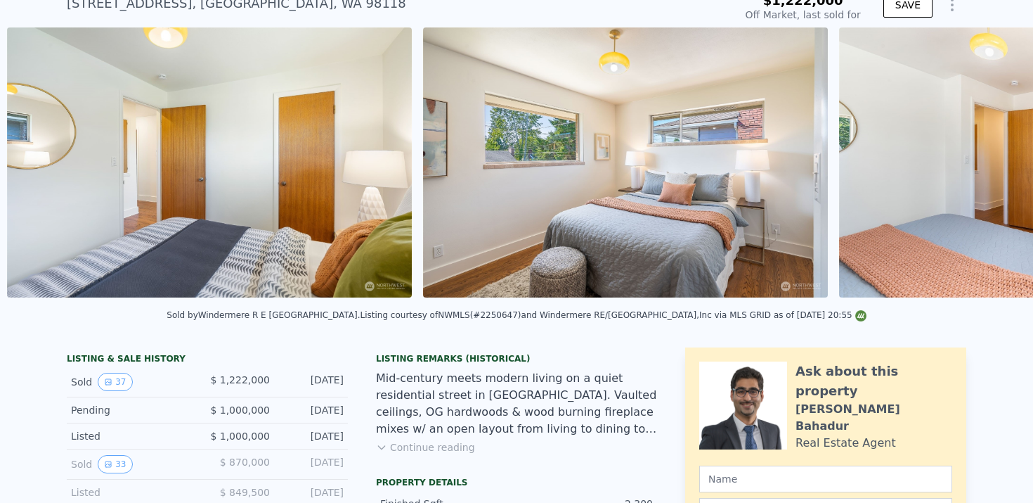
scroll to position [0, 7301]
